Goal: Information Seeking & Learning: Learn about a topic

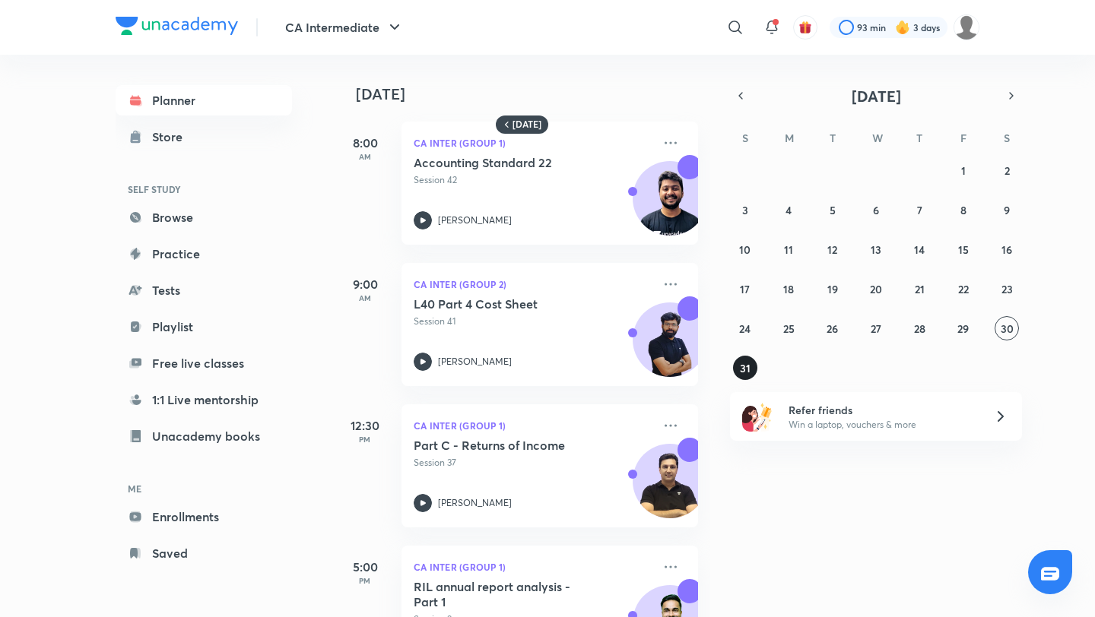
click at [745, 373] on abbr "31" at bounding box center [745, 368] width 11 height 14
click at [791, 331] on abbr "25" at bounding box center [788, 329] width 11 height 14
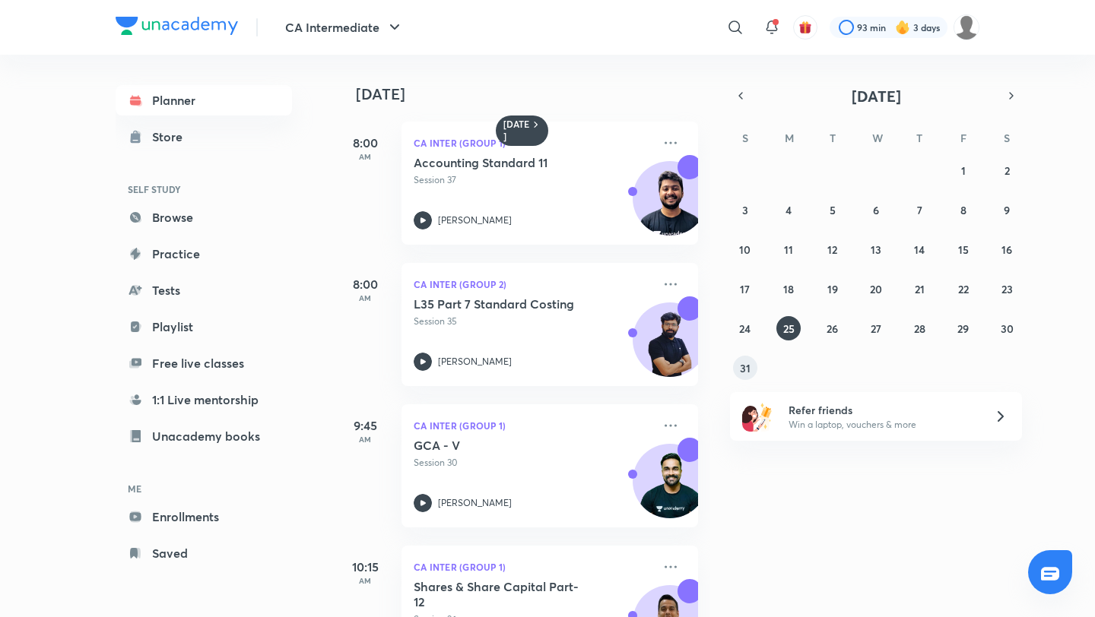
click at [741, 369] on abbr "31" at bounding box center [745, 368] width 11 height 14
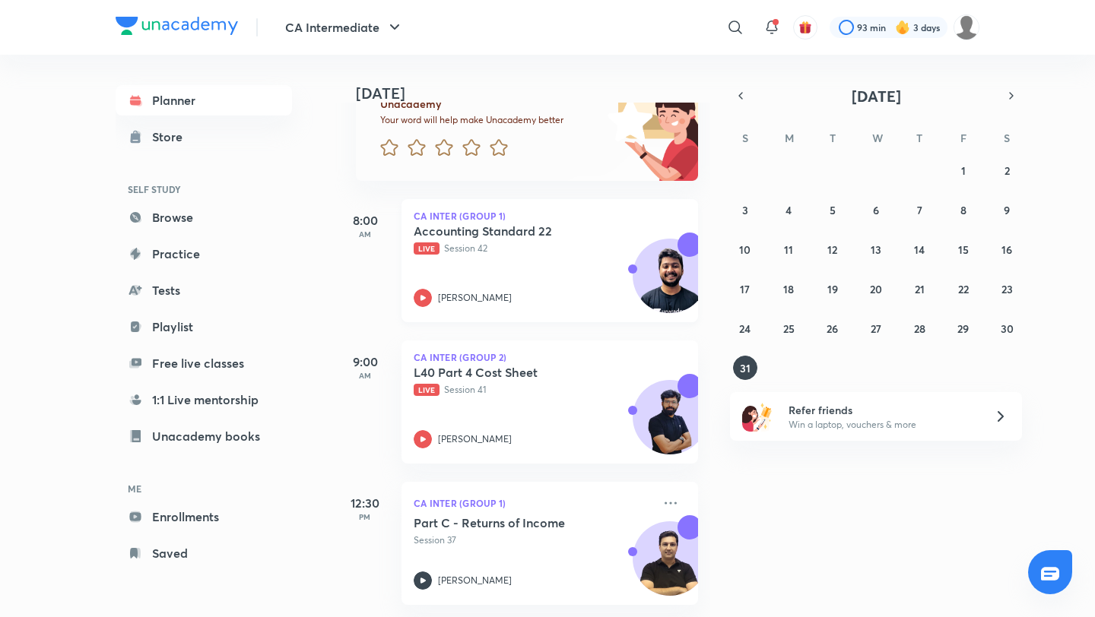
scroll to position [128, 0]
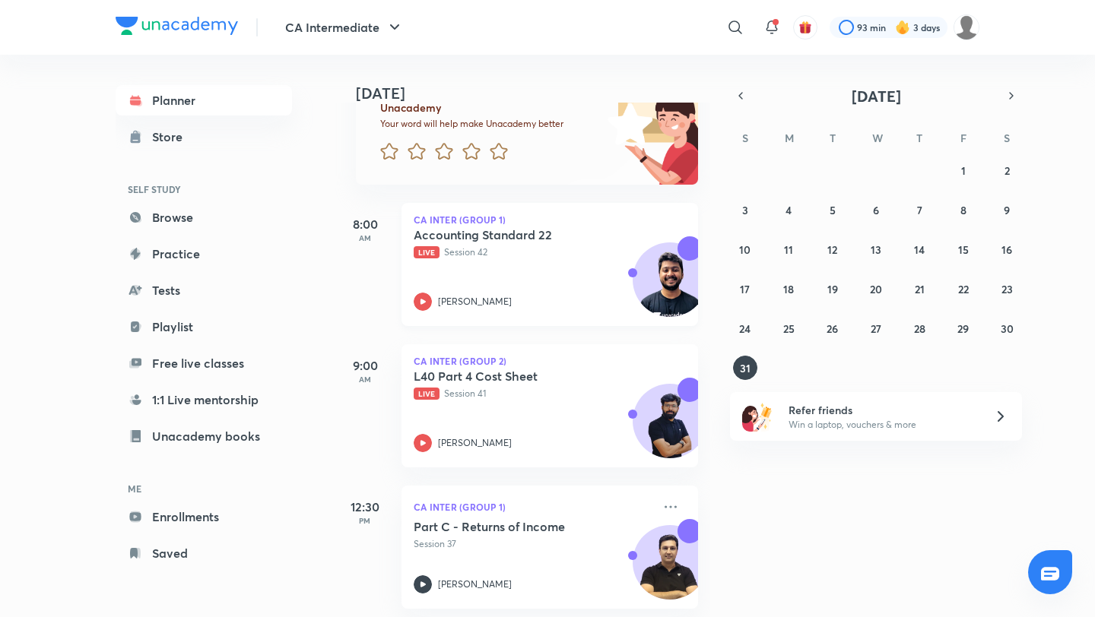
click at [564, 265] on div "Accounting Standard 22 Live Session 42 [PERSON_NAME]" at bounding box center [533, 269] width 239 height 84
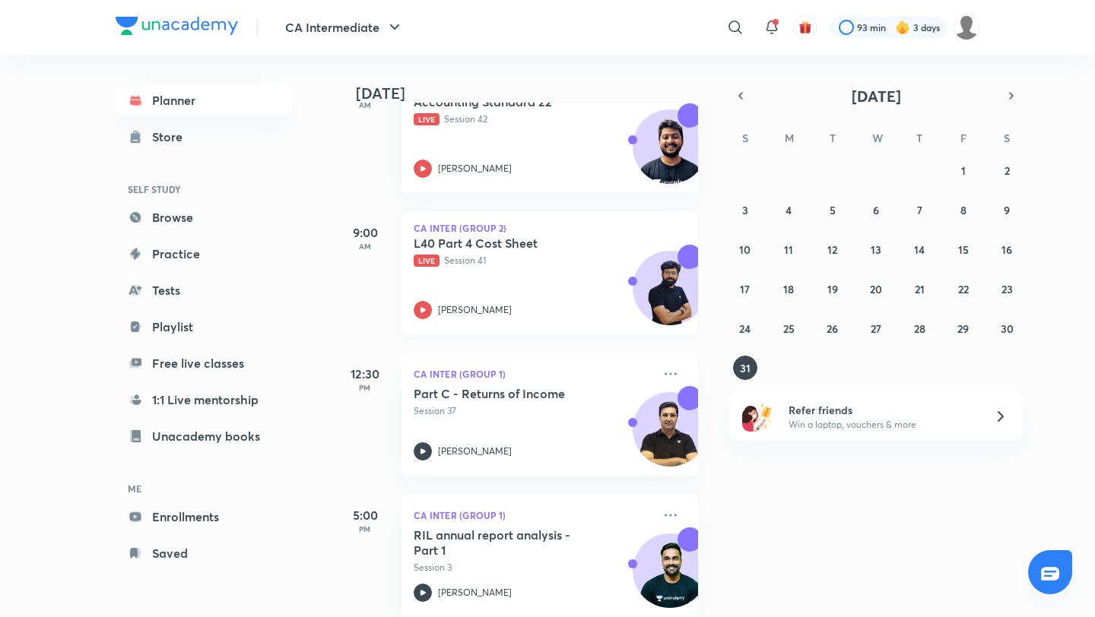
scroll to position [274, 0]
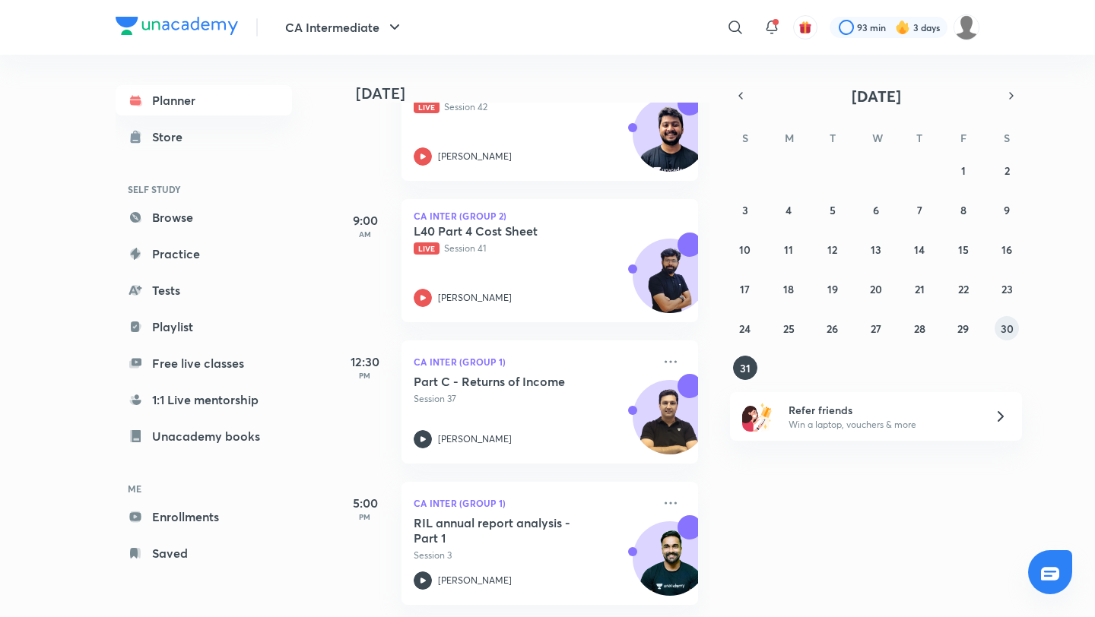
click at [1009, 332] on abbr "30" at bounding box center [1007, 329] width 13 height 14
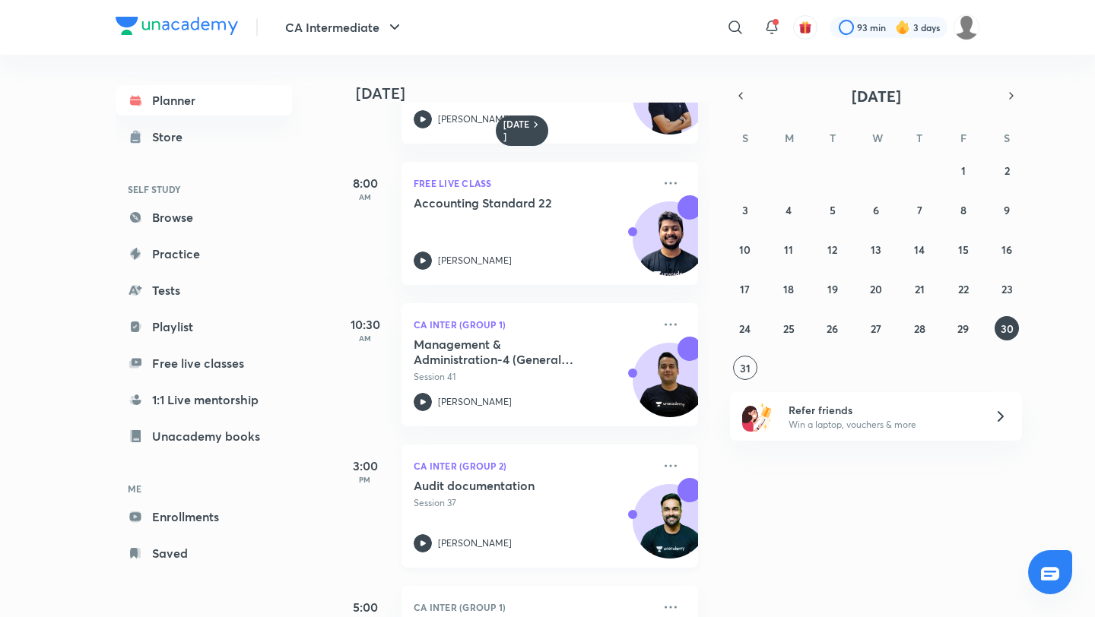
scroll to position [0, 0]
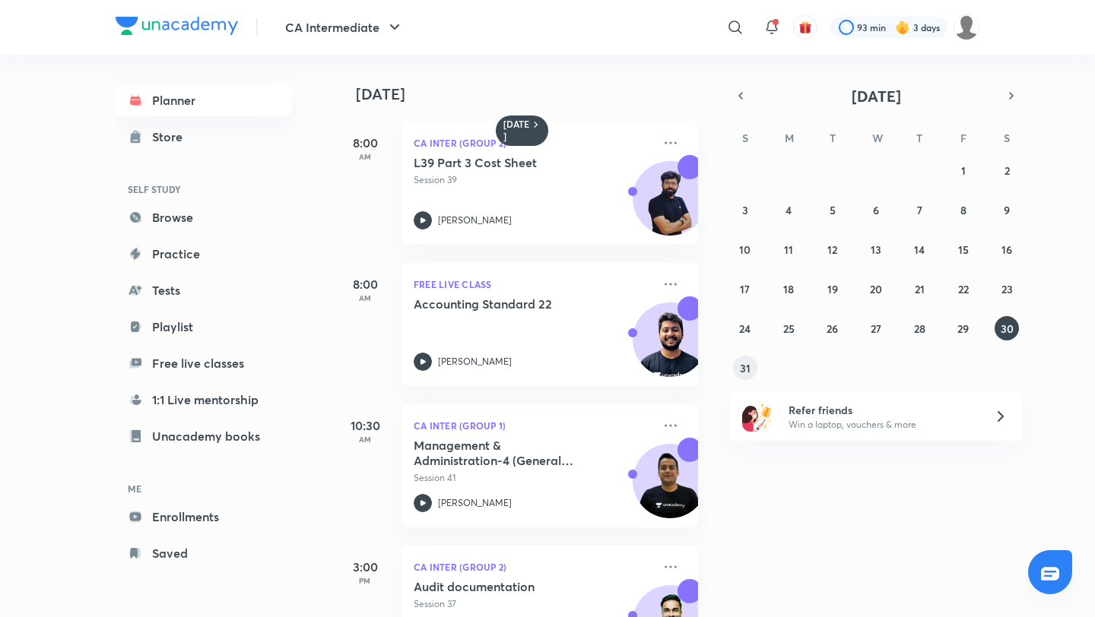
click at [744, 370] on abbr "31" at bounding box center [745, 368] width 11 height 14
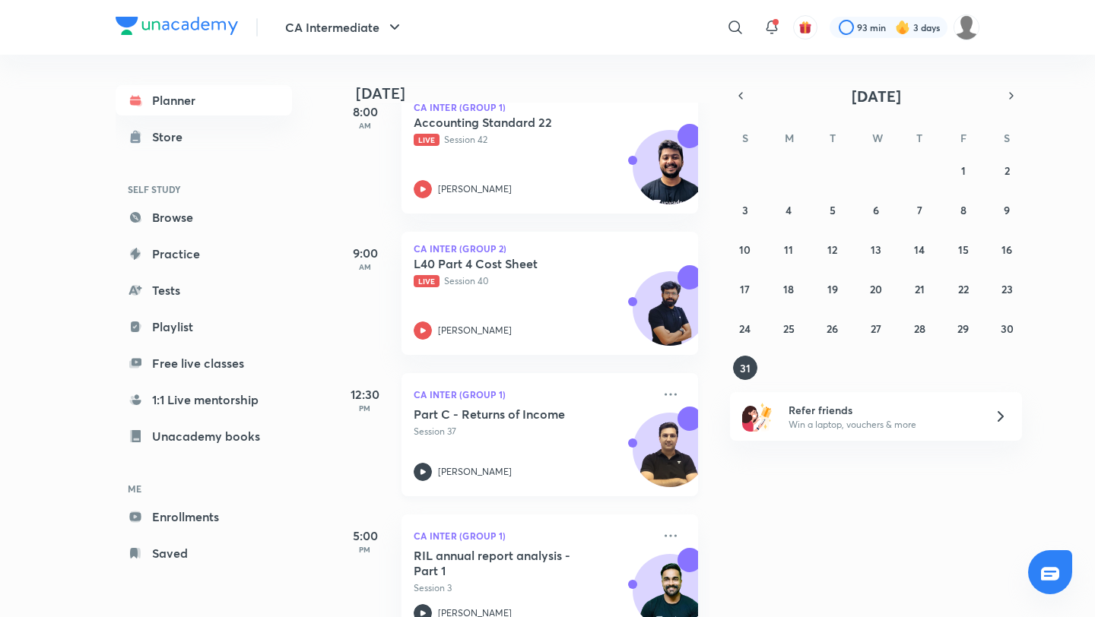
scroll to position [274, 0]
